Goal: Task Accomplishment & Management: Manage account settings

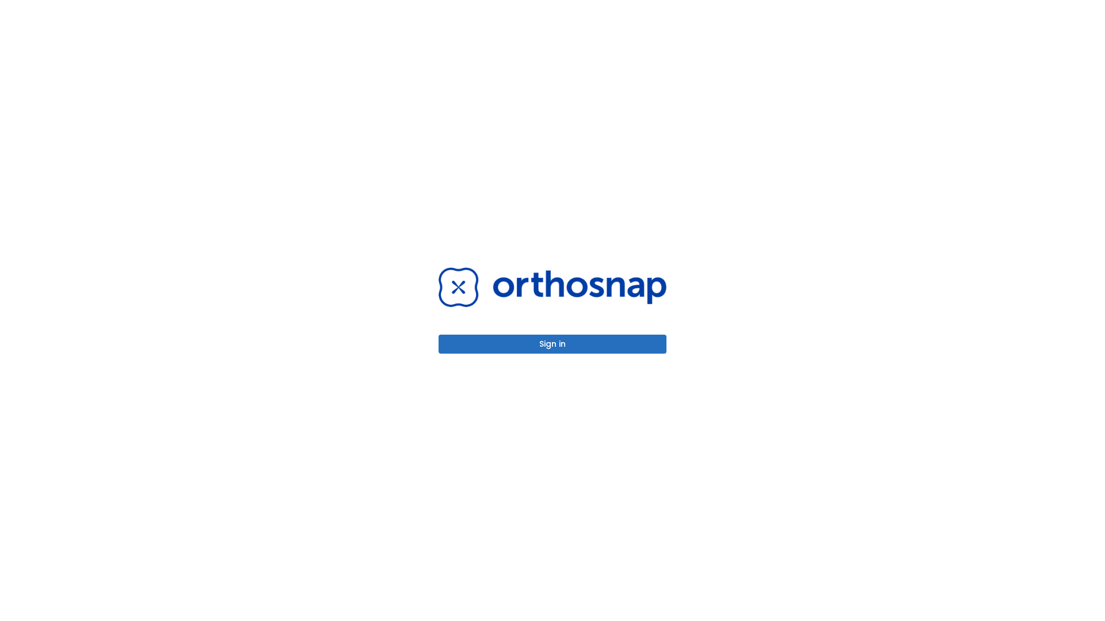
click at [552, 344] on button "Sign in" at bounding box center [552, 344] width 228 height 19
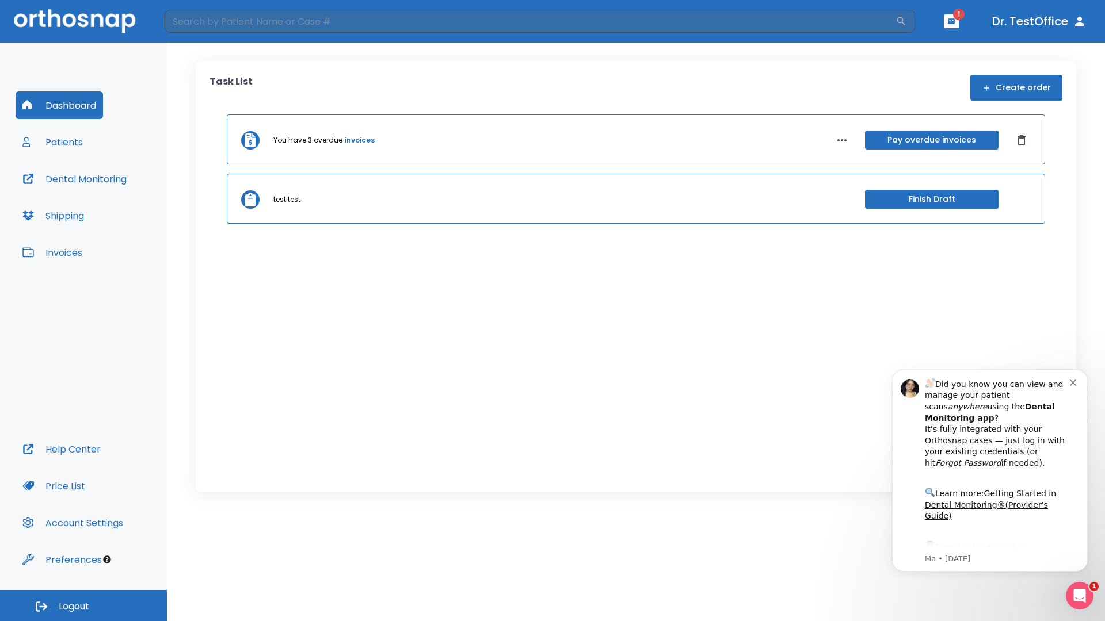
click at [83, 606] on span "Logout" at bounding box center [74, 607] width 30 height 13
